Goal: Find specific page/section: Find specific page/section

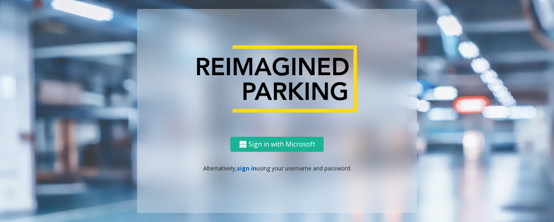
click at [250, 171] on link "sign in" at bounding box center [246, 168] width 19 height 8
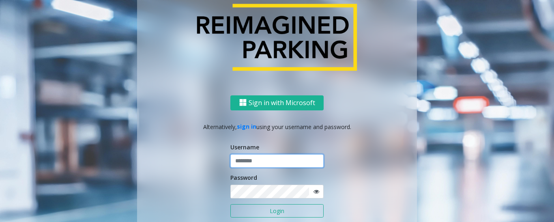
type input "*********"
click at [274, 213] on button "Login" at bounding box center [276, 211] width 93 height 14
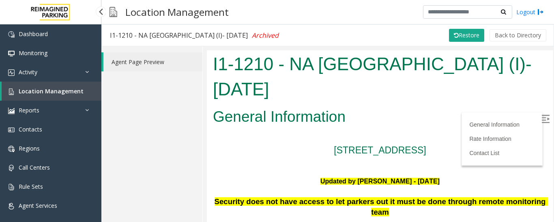
click at [76, 92] on span "Location Management" at bounding box center [51, 91] width 65 height 8
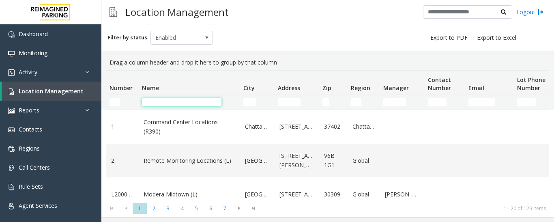
click at [161, 102] on input "Name Filter" at bounding box center [181, 102] width 79 height 8
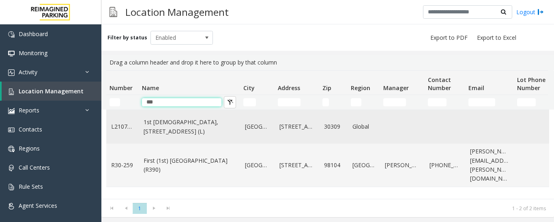
type input "***"
click at [214, 131] on link "1st Presbyterian, 1337 Peachtree St (L)" at bounding box center [189, 127] width 92 height 18
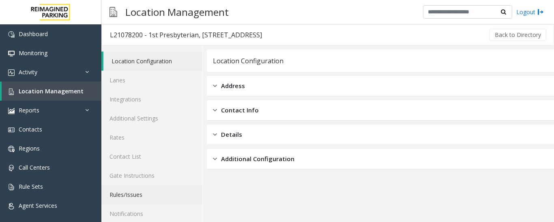
scroll to position [45, 0]
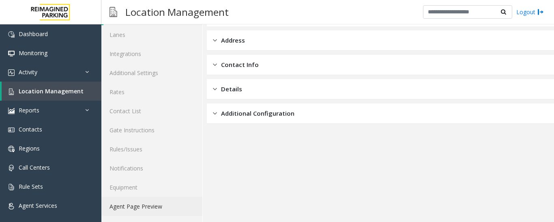
click at [163, 205] on link "Agent Page Preview" at bounding box center [151, 206] width 101 height 19
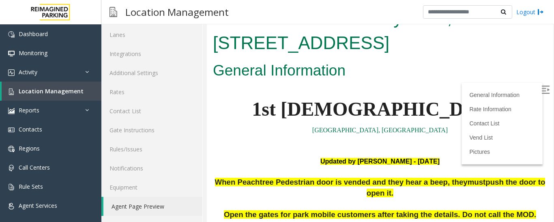
click at [541, 89] on img at bounding box center [545, 90] width 8 height 8
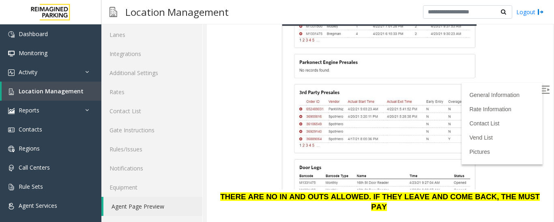
scroll to position [973, 0]
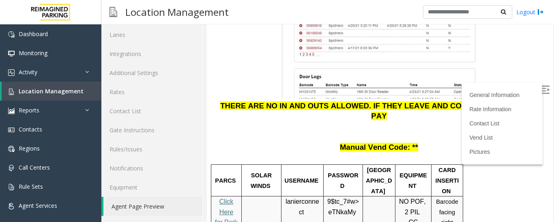
click at [305, 198] on span "lanierconnect" at bounding box center [302, 207] width 34 height 18
click at [347, 198] on span "9$tc_7#w>" at bounding box center [343, 201] width 32 height 7
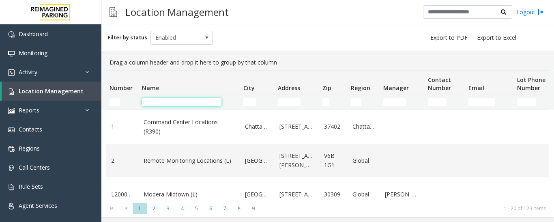
click at [160, 101] on input "Name Filter" at bounding box center [181, 102] width 79 height 8
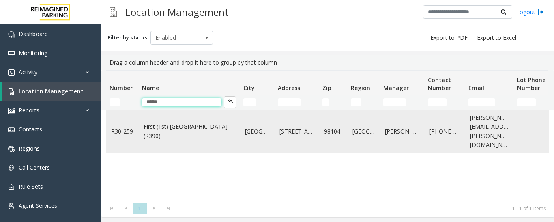
type input "*****"
click at [245, 127] on link "Seattle" at bounding box center [257, 131] width 25 height 9
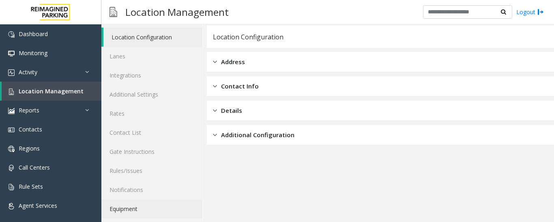
scroll to position [45, 0]
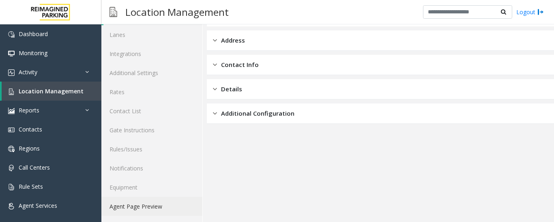
click at [167, 204] on link "Agent Page Preview" at bounding box center [151, 206] width 101 height 19
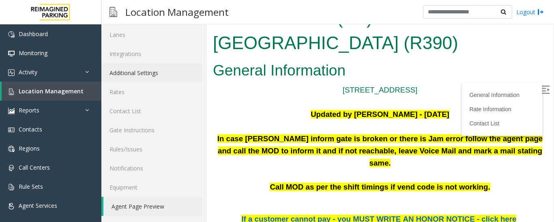
scroll to position [203, 0]
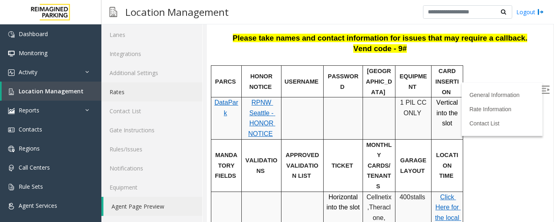
click at [132, 92] on link "Rates" at bounding box center [151, 91] width 101 height 19
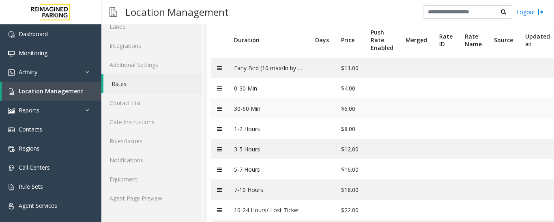
scroll to position [94, 0]
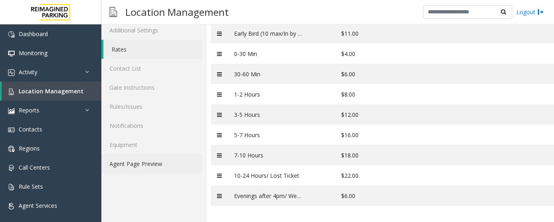
click at [126, 155] on link "Agent Page Preview" at bounding box center [151, 163] width 101 height 19
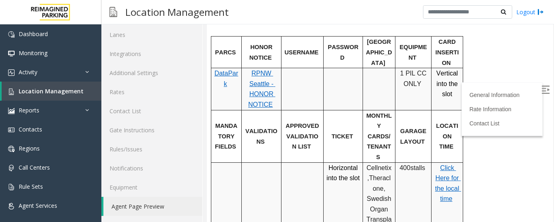
scroll to position [324, 0]
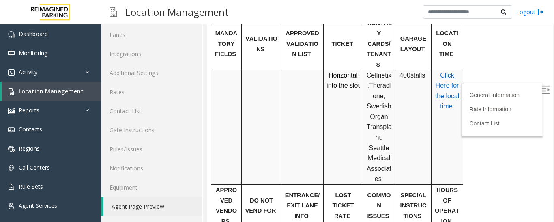
click at [453, 72] on span "Click Here for the local time" at bounding box center [448, 91] width 26 height 38
click at [143, 88] on link "Rates" at bounding box center [151, 91] width 101 height 19
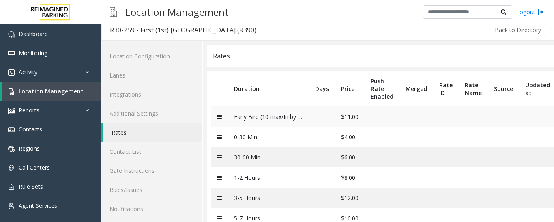
scroll to position [45, 0]
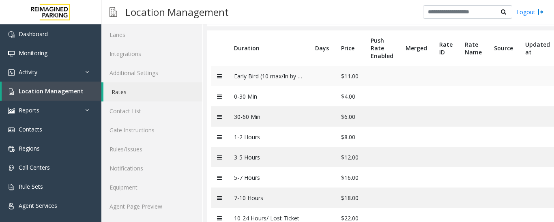
click at [295, 76] on td "Early Bird (10 max/In by 8:30a)" at bounding box center [268, 76] width 81 height 20
click at [218, 78] on icon at bounding box center [219, 76] width 5 height 6
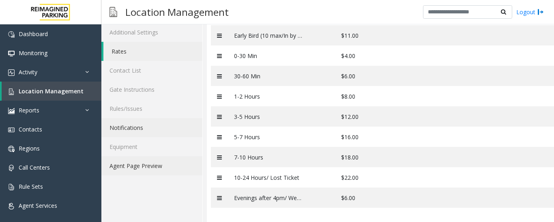
click at [155, 170] on link "Agent Page Preview" at bounding box center [151, 165] width 101 height 19
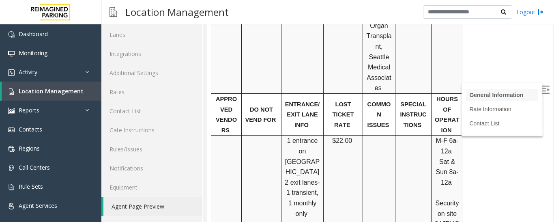
scroll to position [405, 0]
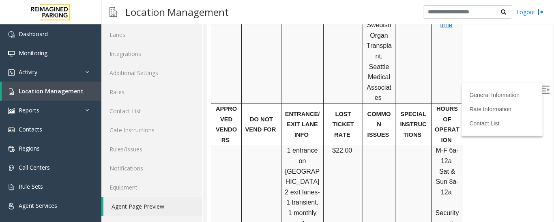
click at [541, 87] on img at bounding box center [545, 90] width 8 height 8
